Goal: Transaction & Acquisition: Purchase product/service

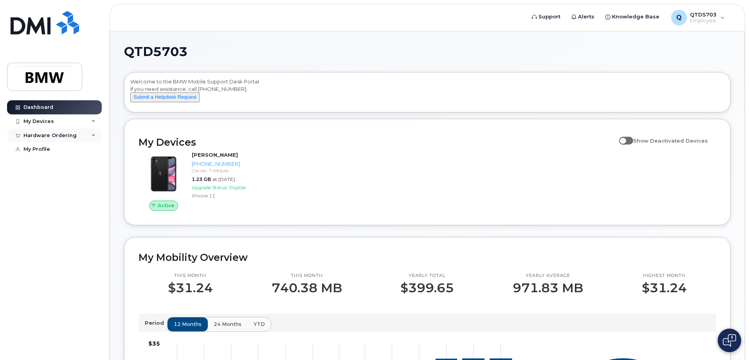
click at [50, 138] on div "Hardware Ordering" at bounding box center [49, 135] width 53 height 6
click at [49, 165] on div "New Order" at bounding box center [42, 164] width 30 height 7
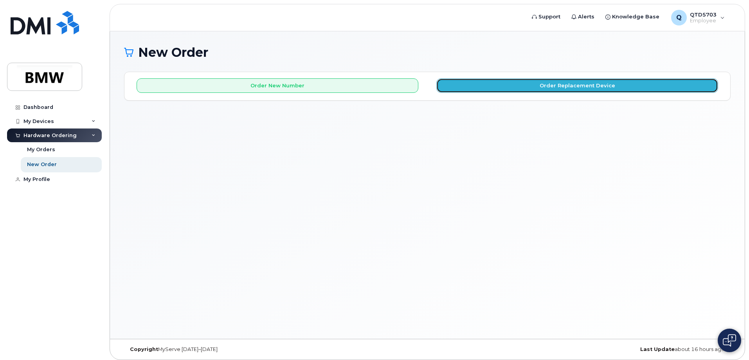
click at [493, 89] on button "Order Replacement Device" at bounding box center [577, 85] width 282 height 14
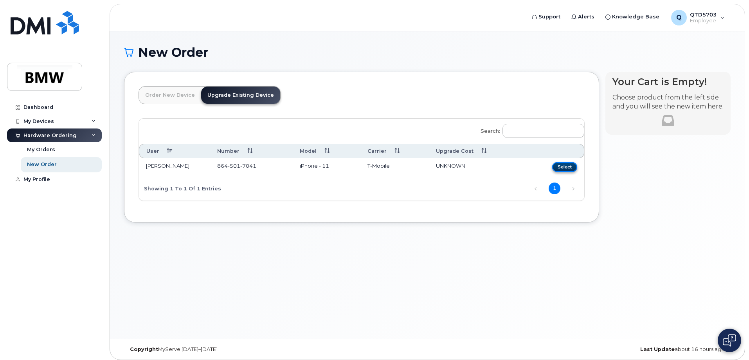
drag, startPoint x: 567, startPoint y: 166, endPoint x: 538, endPoint y: 160, distance: 28.8
click at [567, 165] on button "Select" at bounding box center [564, 167] width 25 height 10
